Goal: Information Seeking & Learning: Learn about a topic

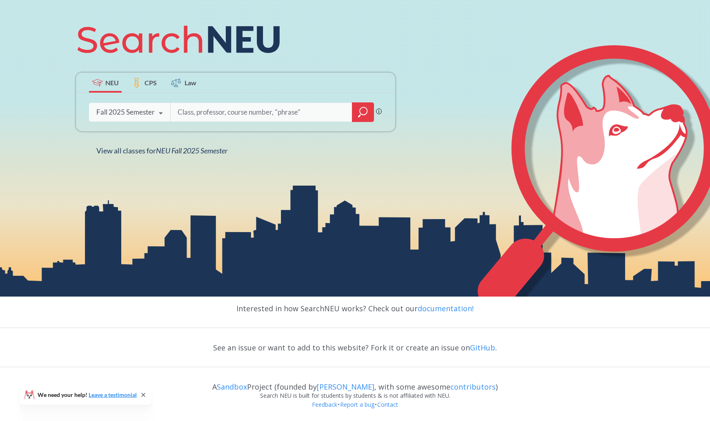
scroll to position [151, 0]
click at [153, 111] on div "Fall 2025 Semester" at bounding box center [125, 111] width 58 height 9
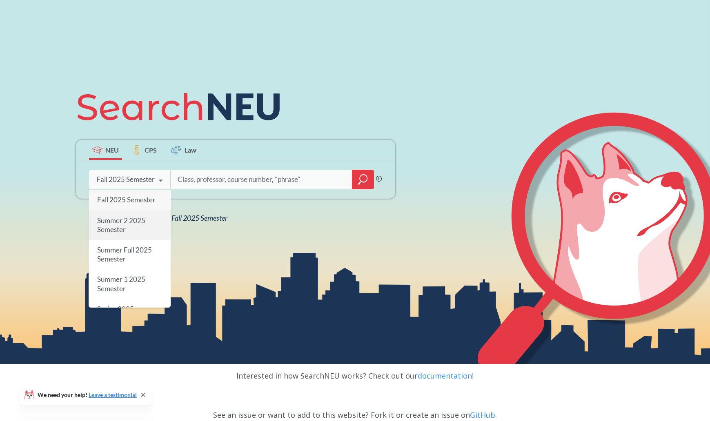
scroll to position [69, 0]
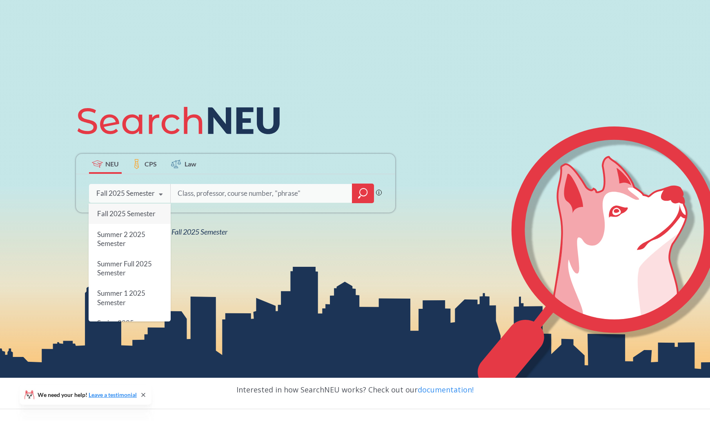
click at [142, 166] on label "CPS" at bounding box center [144, 164] width 33 height 20
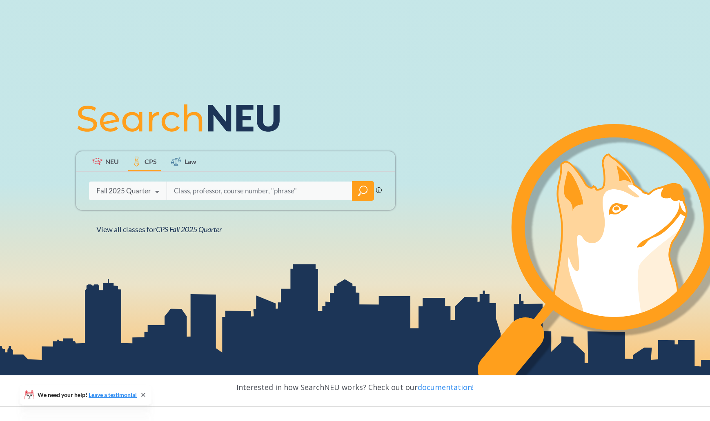
scroll to position [82, 0]
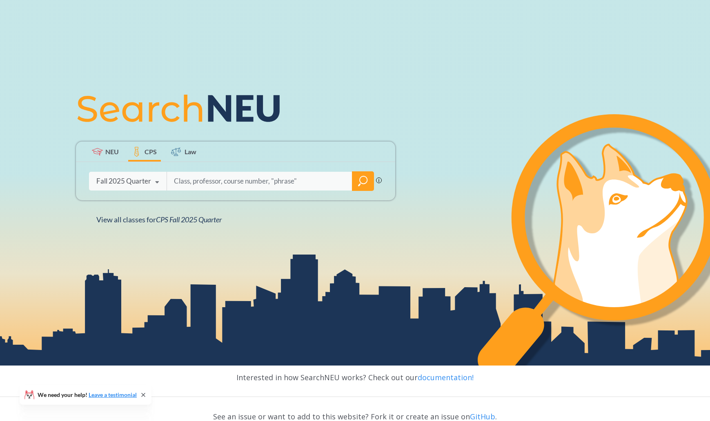
click at [149, 182] on div "Fall 2025 Quarter" at bounding box center [123, 181] width 55 height 9
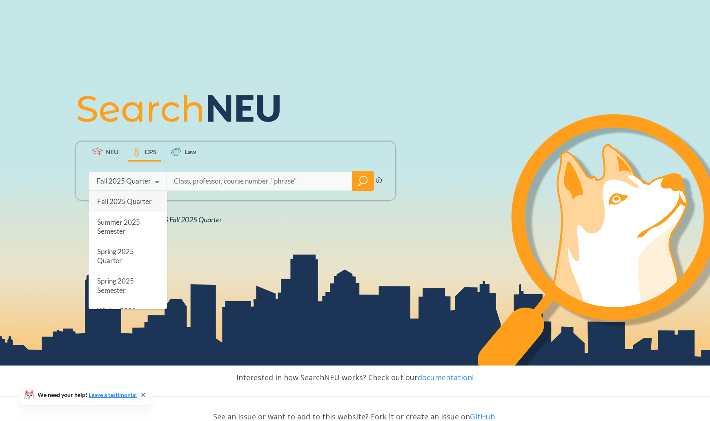
click at [138, 206] on span "Fall 2025 Quarter" at bounding box center [124, 201] width 55 height 9
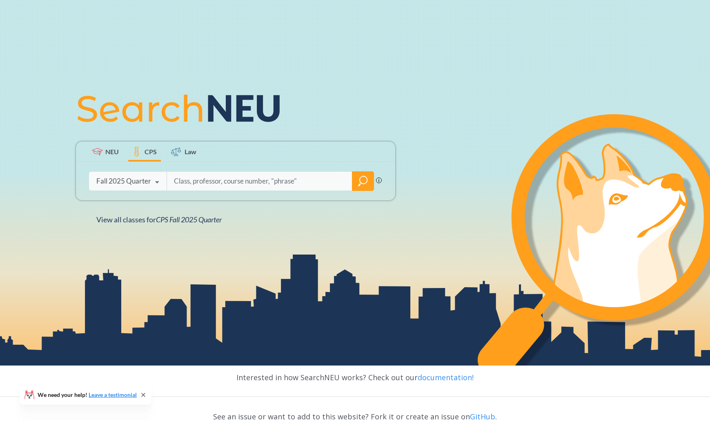
scroll to position [0, 0]
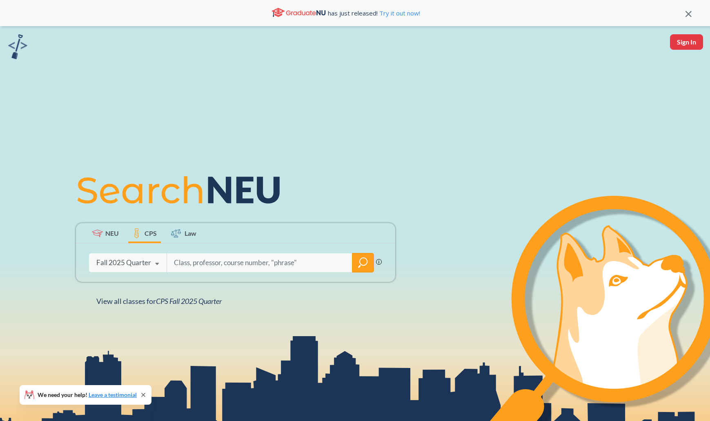
click at [140, 261] on div "Fall 2025 Quarter" at bounding box center [123, 262] width 55 height 9
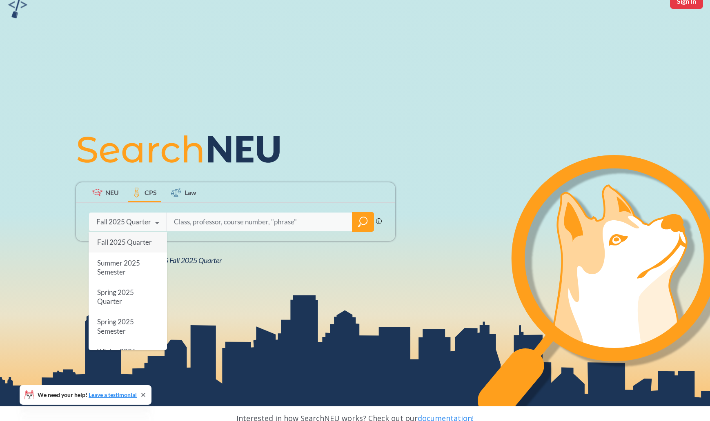
click at [133, 251] on div "Fall 2025 Quarter" at bounding box center [128, 242] width 78 height 20
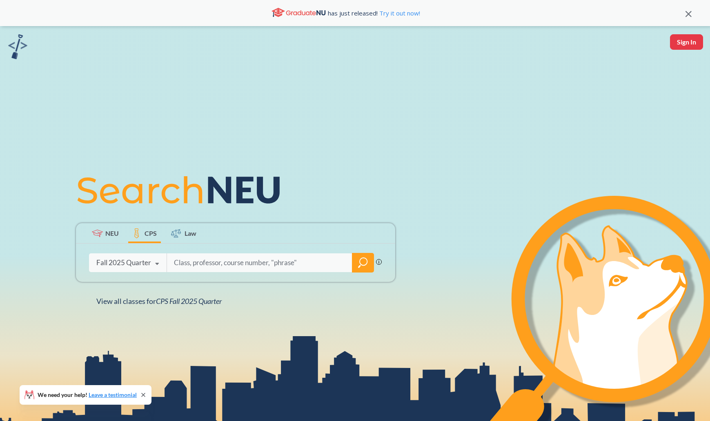
click at [223, 261] on input "search" at bounding box center [259, 262] width 173 height 17
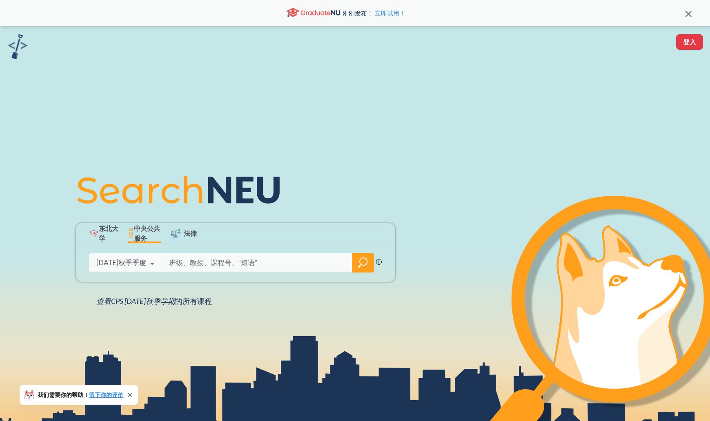
click at [307, 265] on input "search" at bounding box center [257, 262] width 178 height 17
click at [360, 264] on icon "放大镜" at bounding box center [363, 261] width 7 height 7
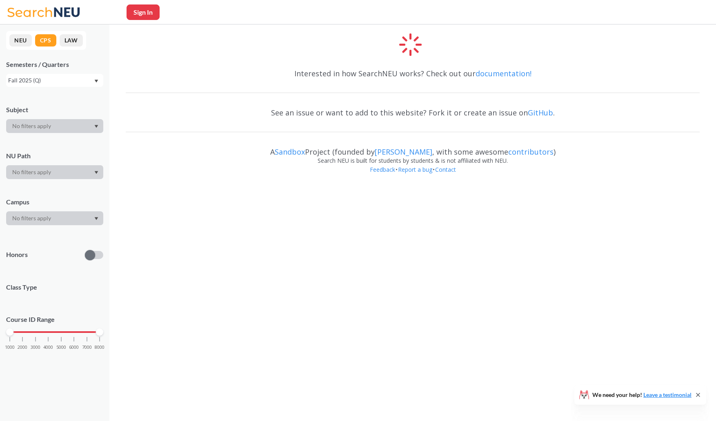
drag, startPoint x: 330, startPoint y: 196, endPoint x: 335, endPoint y: 207, distance: 12.2
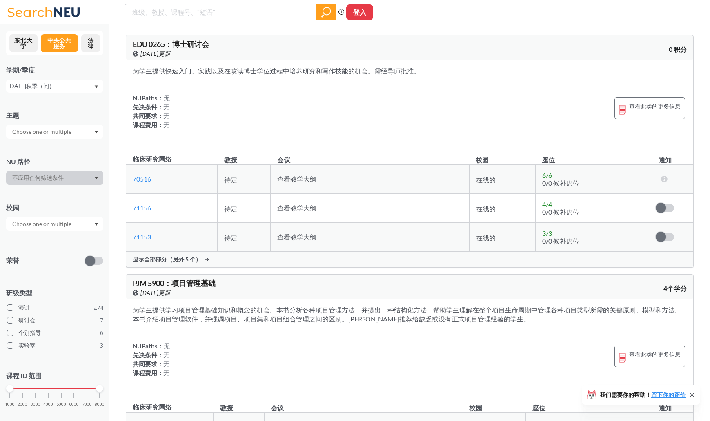
drag, startPoint x: 335, startPoint y: 207, endPoint x: 380, endPoint y: 113, distance: 104.3
click at [380, 113] on div "NUPaths： 无 先决条件： 无 共同要求： 无 课程费用： 无 查看此类的更多信息" at bounding box center [410, 113] width 554 height 40
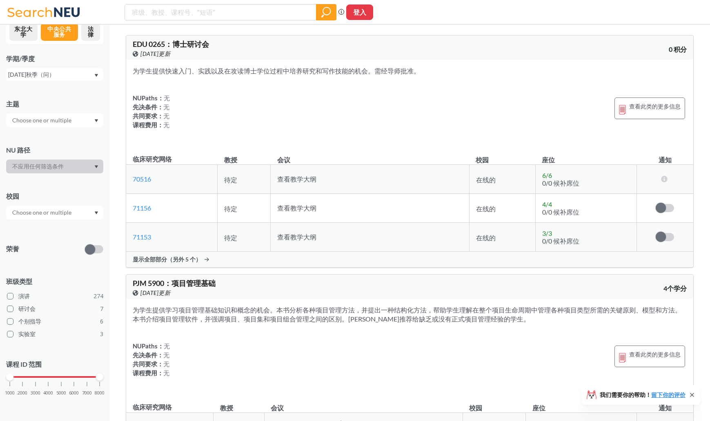
scroll to position [6, 0]
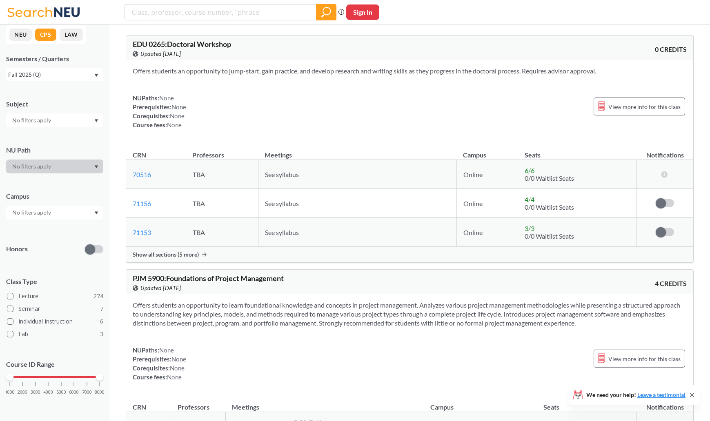
click at [43, 254] on div "Honors" at bounding box center [54, 244] width 97 height 29
click at [56, 120] on input "text" at bounding box center [42, 121] width 69 height 10
click at [45, 88] on div "NEU CPS LAW Semesters / Quarters Fall 2025 (Q) Subject NU Path Campus Honors Cl…" at bounding box center [54, 222] width 109 height 397
drag, startPoint x: 268, startPoint y: 100, endPoint x: 220, endPoint y: 136, distance: 60.4
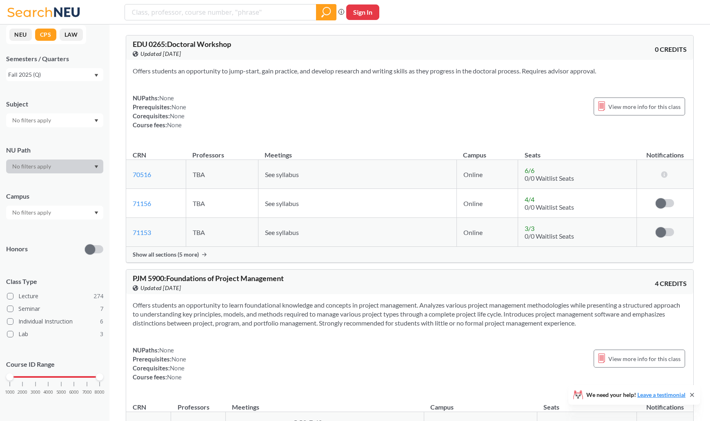
click at [217, 136] on div "Offers students an opportunity to jump-start, gain practice, and develop resear…" at bounding box center [409, 101] width 567 height 82
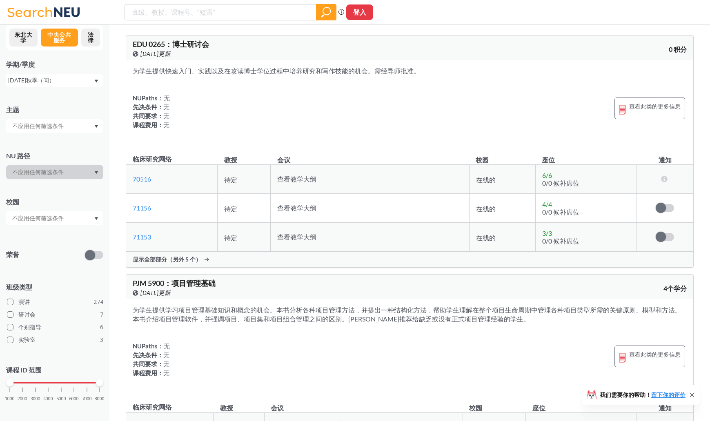
click at [89, 125] on div at bounding box center [54, 126] width 97 height 14
click at [49, 247] on div "荣誉" at bounding box center [54, 250] width 97 height 29
click at [81, 217] on div at bounding box center [54, 218] width 97 height 14
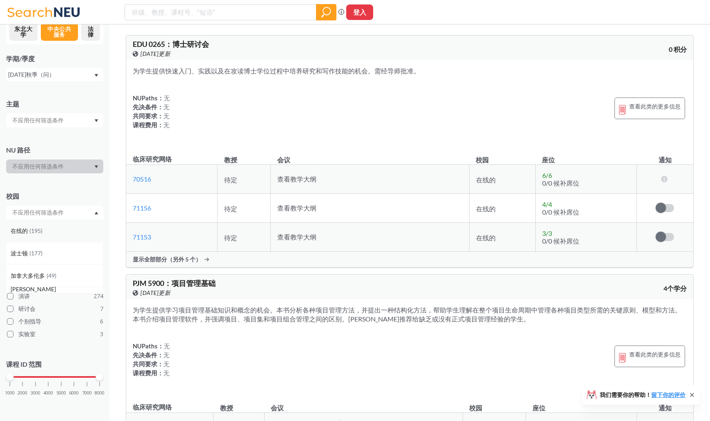
click at [54, 234] on div "在线的 ( 195 )" at bounding box center [57, 231] width 92 height 9
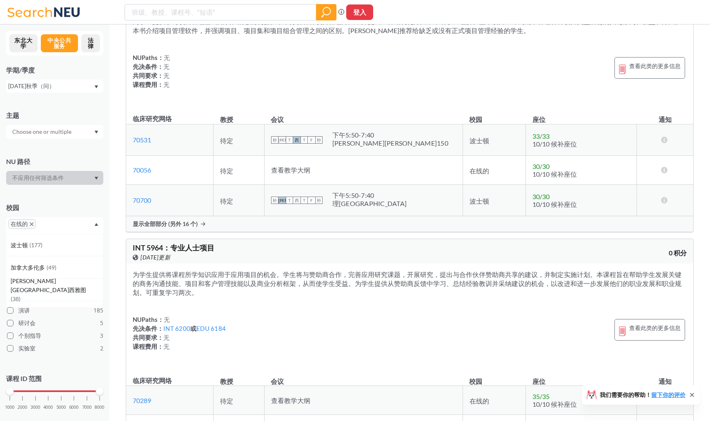
scroll to position [327, 0]
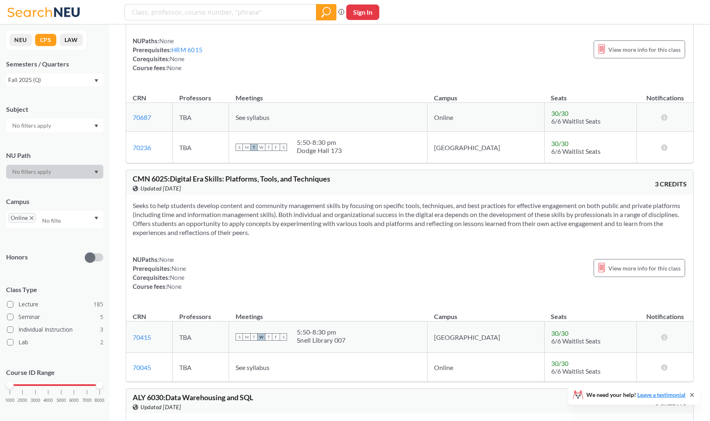
scroll to position [0, 0]
click at [64, 82] on div "Fall 2025 (Q)" at bounding box center [50, 80] width 85 height 9
click at [97, 60] on div "NEU CPS LAW Semesters / Quarters Fall 2025 (Q) Fall 2025 (Q) Summer 2025 (S) Sp…" at bounding box center [54, 222] width 109 height 397
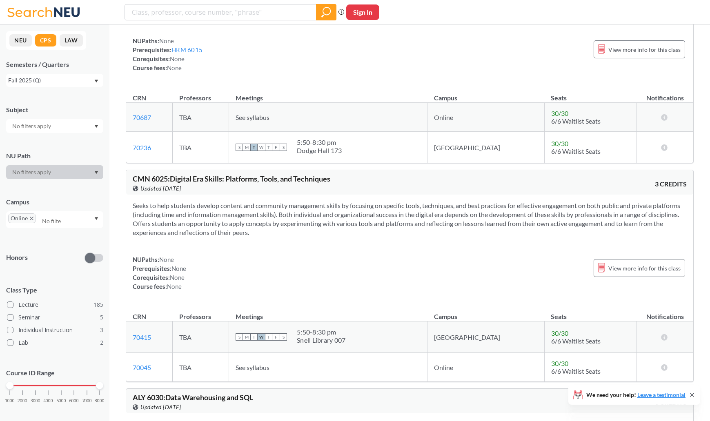
click at [73, 126] on input "text" at bounding box center [42, 126] width 69 height 10
click at [93, 105] on div "Subject EDU ( 49 ) Education - CPS LDR ( 21 ) Leadership Studies - CPS PJM ( 20…" at bounding box center [54, 115] width 97 height 36
click at [78, 171] on div at bounding box center [54, 172] width 97 height 14
click at [95, 171] on icon "Dropdown arrow" at bounding box center [96, 172] width 4 height 3
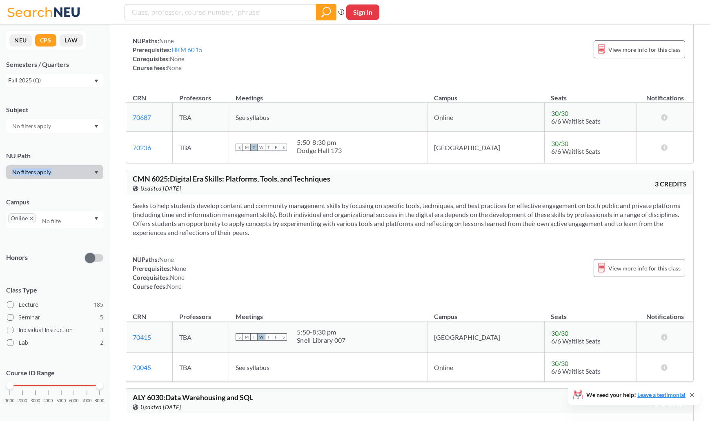
click at [95, 171] on icon "Dropdown arrow" at bounding box center [96, 172] width 4 height 3
click at [72, 185] on div "Subject NU Path Campus Online Honors Class Type Lecture 185 Seminar 5 Individua…" at bounding box center [54, 258] width 97 height 322
click at [69, 222] on div "Online" at bounding box center [54, 219] width 97 height 17
click at [64, 203] on div "Campus" at bounding box center [54, 202] width 97 height 9
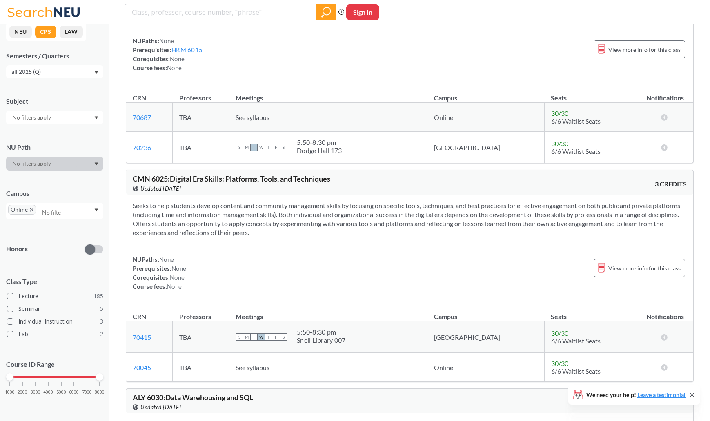
click at [92, 250] on span at bounding box center [90, 250] width 10 height 10
click at [85, 230] on input "checkbox" at bounding box center [85, 230] width 0 height 0
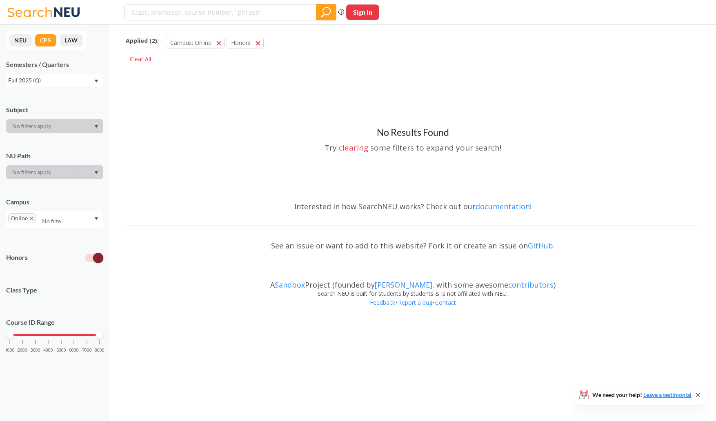
click at [93, 257] on span at bounding box center [98, 258] width 10 height 10
click at [85, 238] on input "checkbox" at bounding box center [85, 238] width 0 height 0
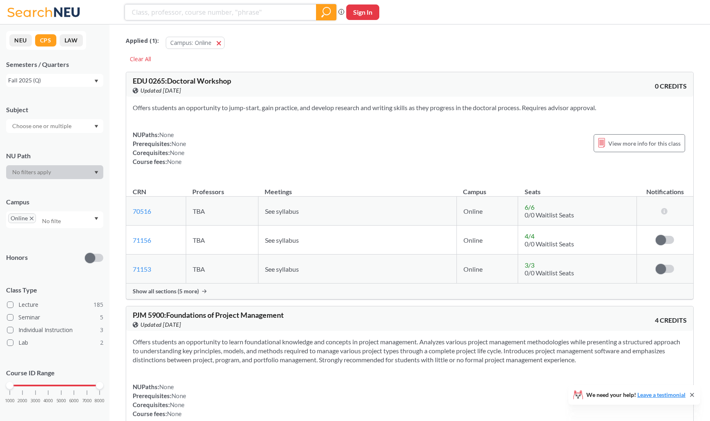
click at [222, 13] on input "search" at bounding box center [220, 12] width 179 height 14
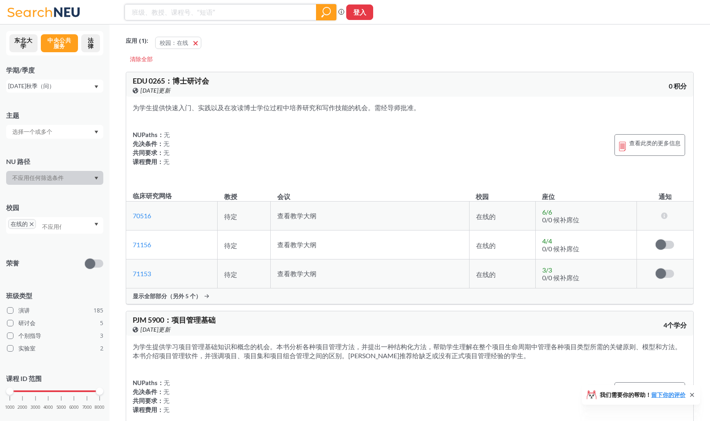
click at [194, 8] on input "search" at bounding box center [220, 12] width 179 height 14
paste input "Undergraduate"
type input "Undergraduate"
click at [322, 13] on icon "放大镜" at bounding box center [326, 12] width 10 height 11
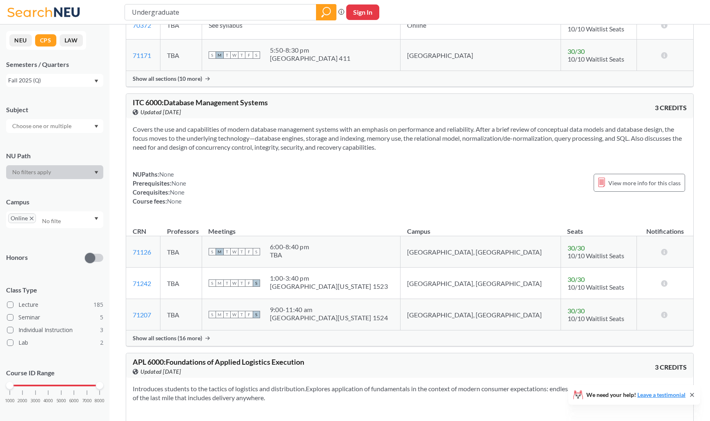
scroll to position [1558, 0]
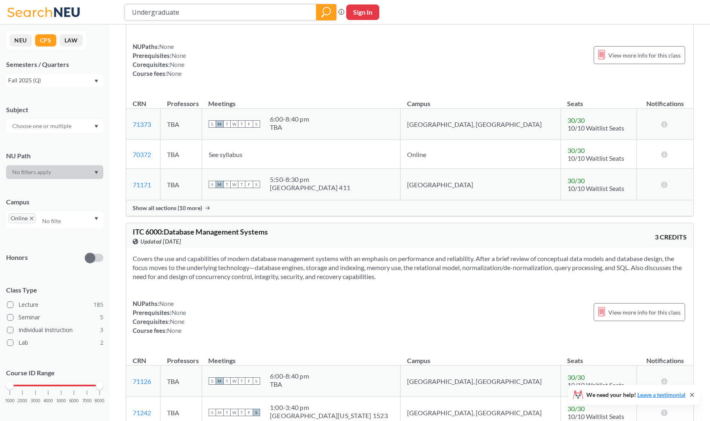
drag, startPoint x: 231, startPoint y: 14, endPoint x: 10, endPoint y: 18, distance: 220.5
click at [10, 18] on div "Undergraduate Phrase search guarantees the exact search appears in the results.…" at bounding box center [355, 12] width 710 height 24
type input "10000"
click at [325, 16] on icon "magnifying glass" at bounding box center [326, 12] width 10 height 11
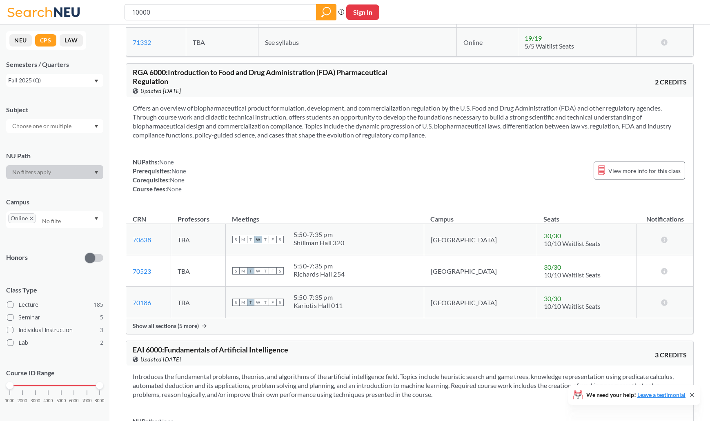
scroll to position [1184, 0]
click at [68, 67] on div "Semesters / Quarters" at bounding box center [54, 64] width 97 height 9
